Goal: Transaction & Acquisition: Purchase product/service

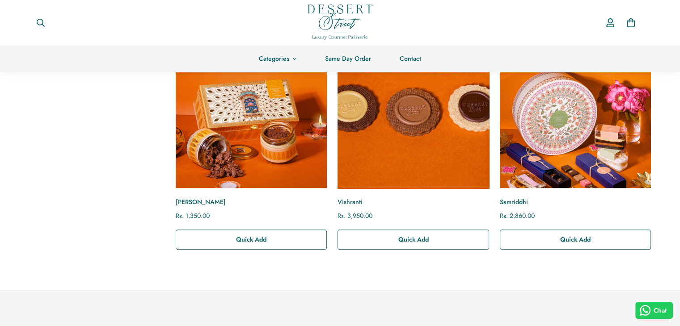
scroll to position [268, 0]
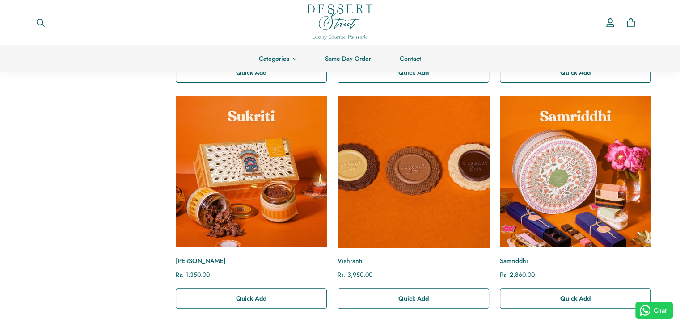
click at [422, 186] on img "Vishranti" at bounding box center [413, 172] width 166 height 166
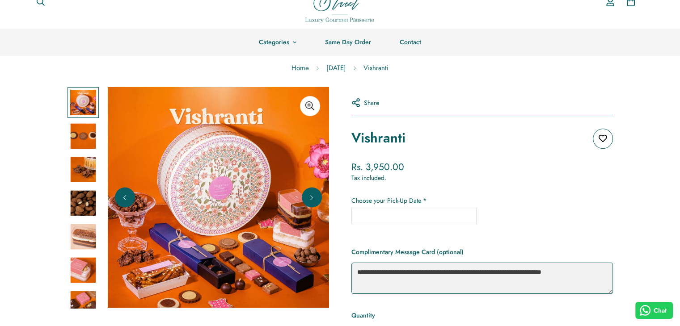
scroll to position [45, 0]
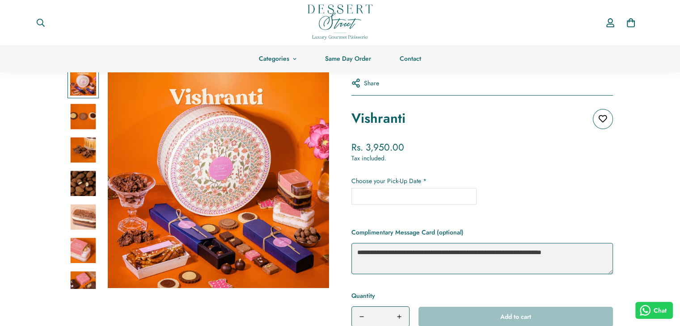
click at [431, 195] on input "text" at bounding box center [413, 196] width 125 height 17
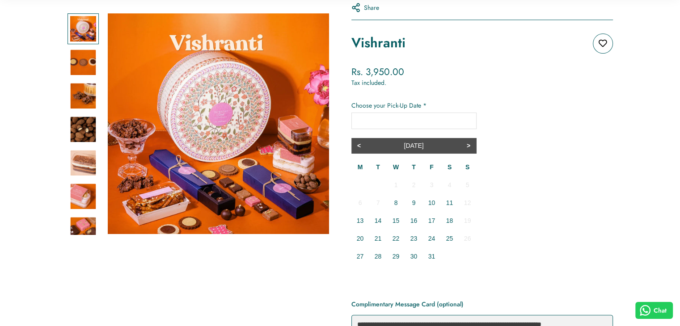
scroll to position [134, 0]
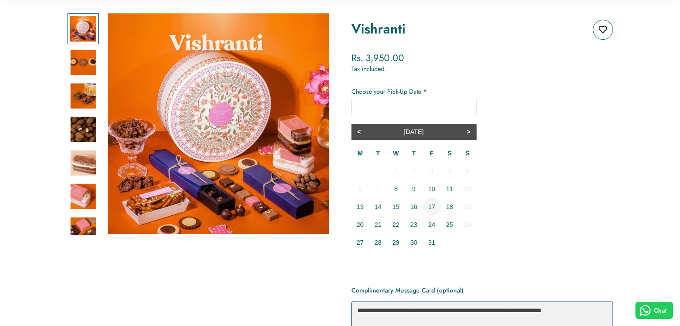
click at [436, 207] on td "17" at bounding box center [432, 207] width 18 height 18
type input "**********"
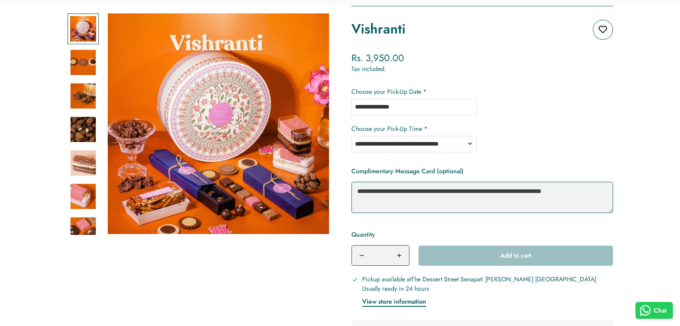
click at [419, 143] on select "**********" at bounding box center [413, 144] width 125 height 17
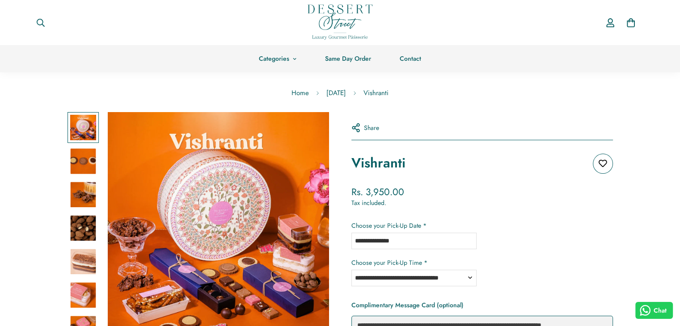
scroll to position [45, 0]
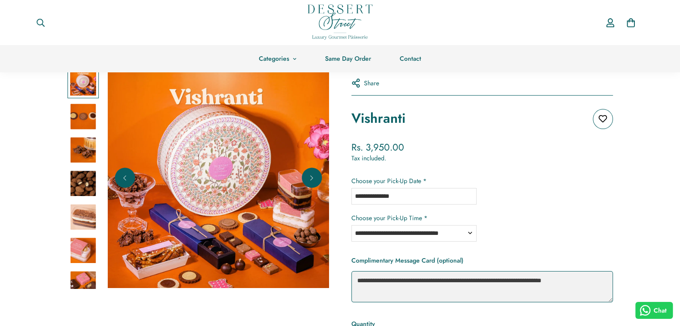
click at [77, 112] on img at bounding box center [83, 117] width 26 height 26
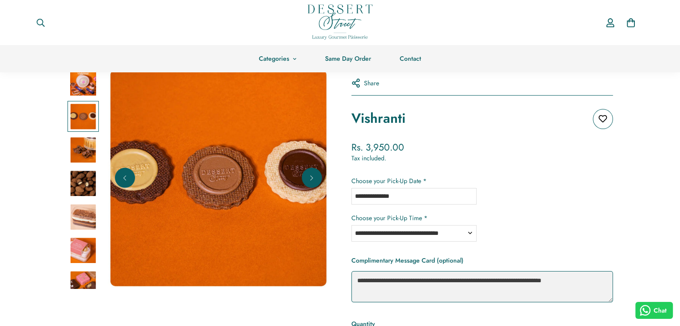
click at [80, 145] on img at bounding box center [83, 150] width 26 height 26
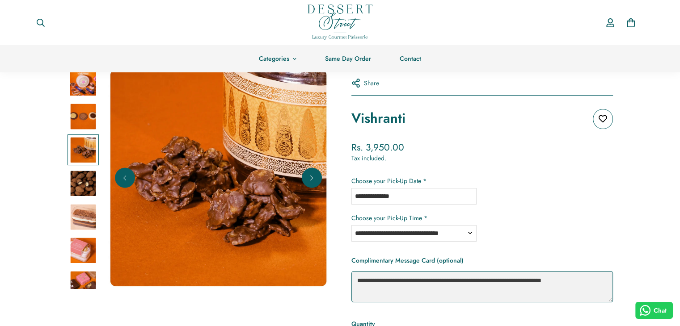
click at [80, 171] on img at bounding box center [83, 184] width 26 height 26
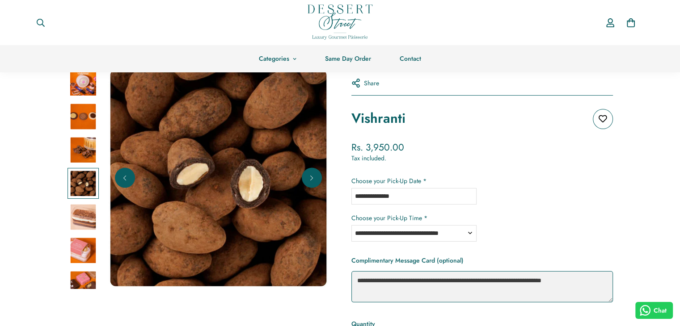
click at [78, 214] on img at bounding box center [83, 217] width 26 height 26
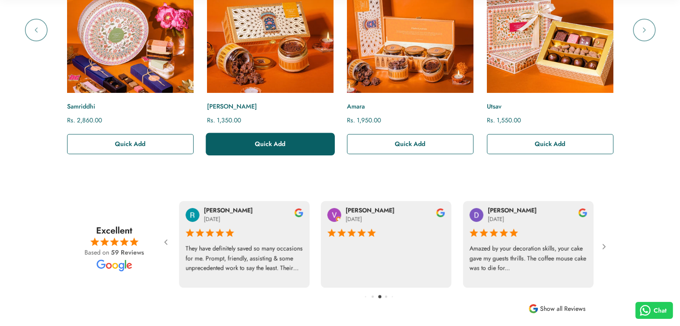
scroll to position [894, 0]
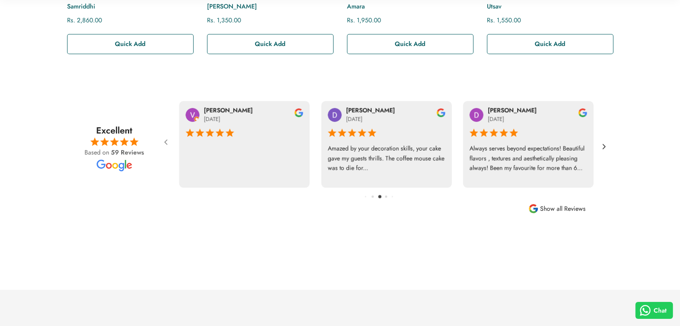
click at [601, 151] on icon at bounding box center [604, 146] width 9 height 9
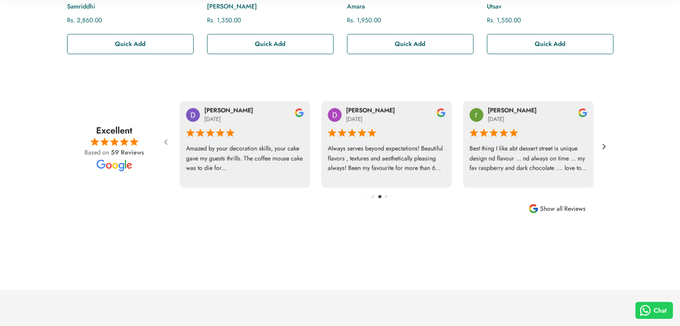
click at [601, 151] on icon at bounding box center [604, 146] width 9 height 9
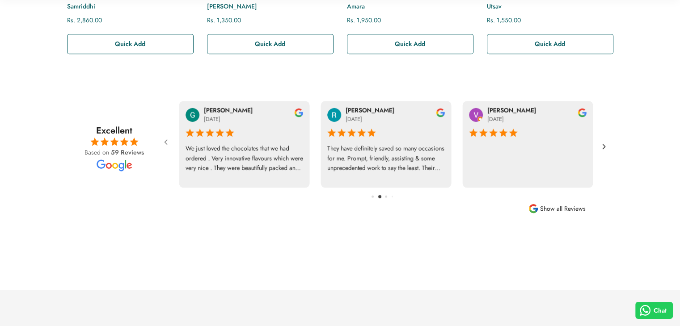
click at [601, 151] on icon at bounding box center [604, 146] width 9 height 9
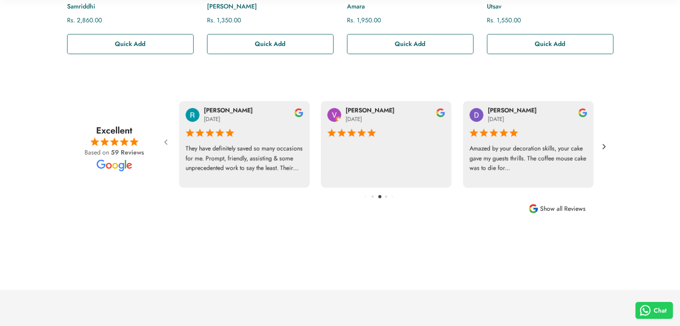
click at [601, 151] on icon at bounding box center [604, 146] width 9 height 9
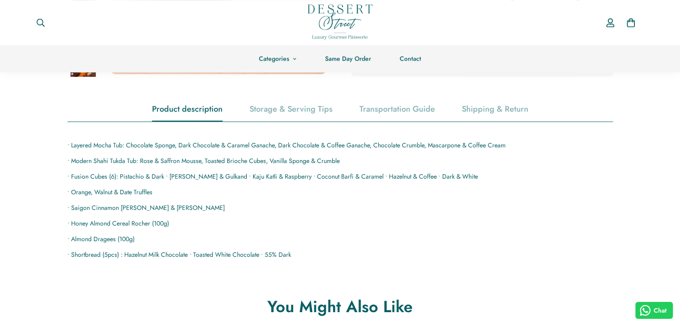
scroll to position [402, 0]
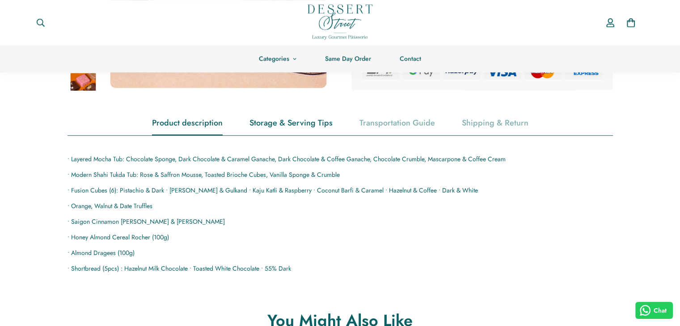
click at [321, 119] on div "Storage & Serving Tips" at bounding box center [291, 123] width 83 height 23
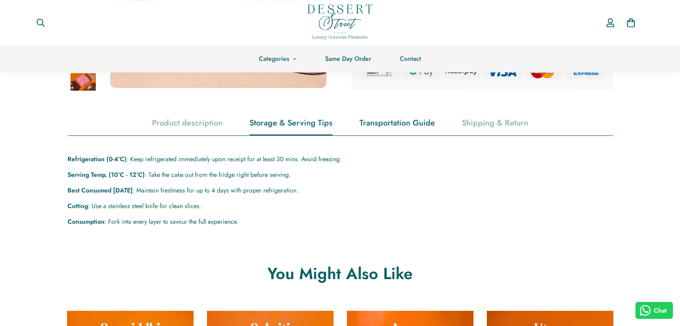
click at [393, 119] on div "Transportation Guide" at bounding box center [397, 123] width 76 height 23
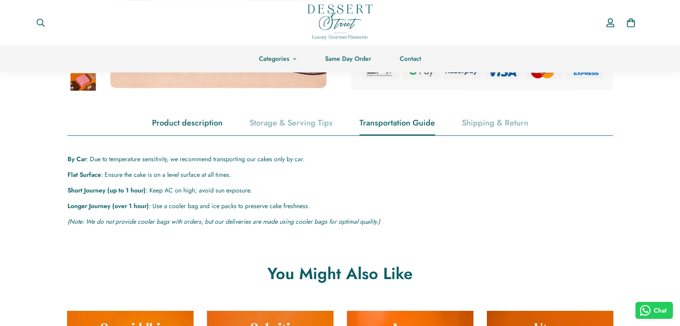
click at [190, 123] on div "Product description" at bounding box center [187, 123] width 71 height 23
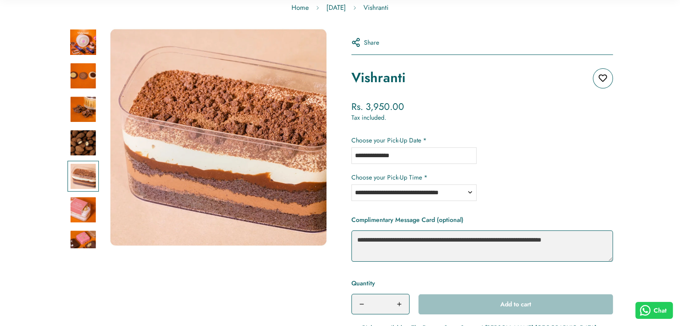
scroll to position [179, 0]
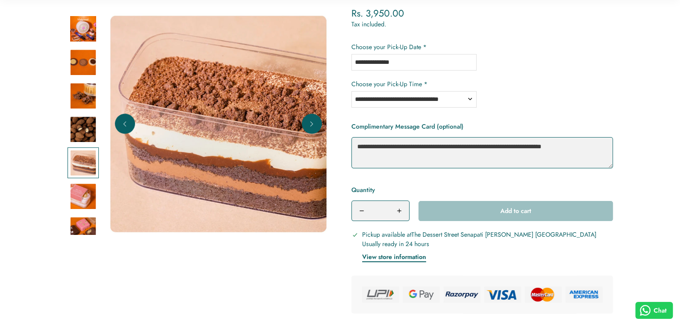
click at [80, 20] on img at bounding box center [83, 29] width 26 height 26
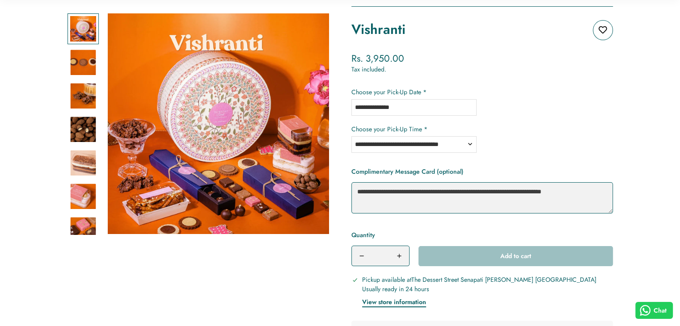
scroll to position [134, 0]
